Goal: Navigation & Orientation: Go to known website

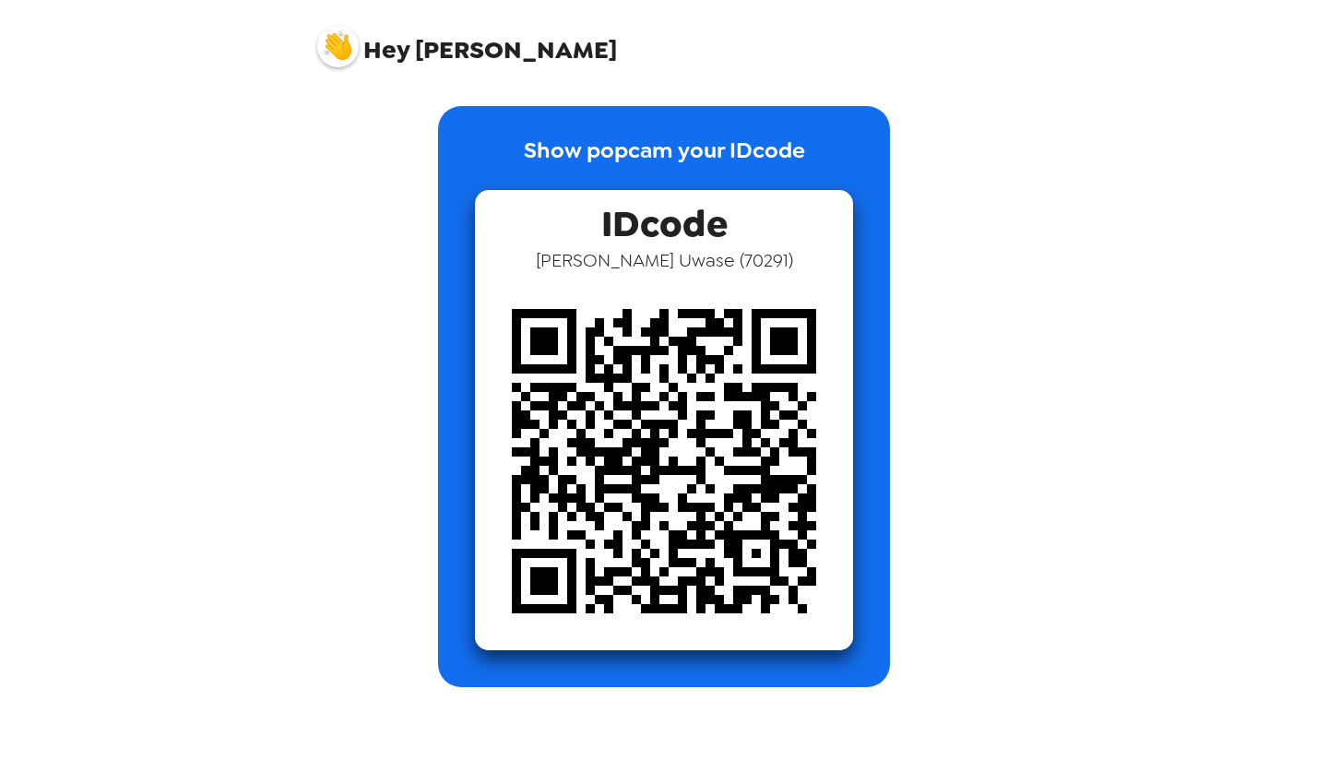
click at [656, 484] on img at bounding box center [664, 461] width 378 height 378
click at [659, 251] on span "Belinda Uwase ( 70291 )" at bounding box center [664, 260] width 257 height 24
